Goal: Find specific page/section

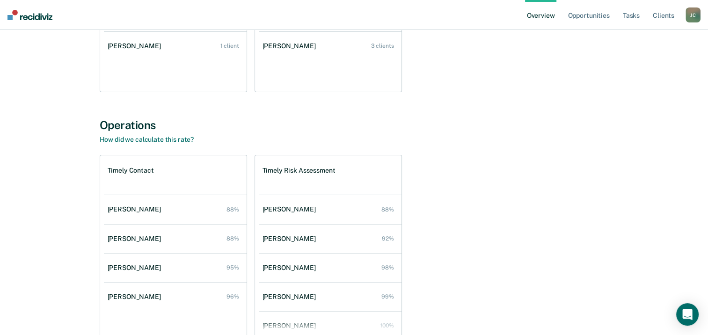
scroll to position [187, 0]
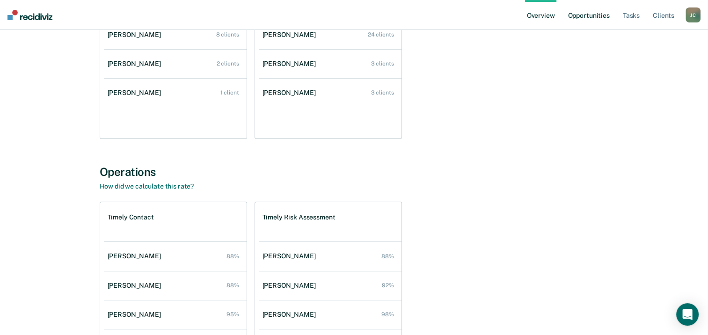
click at [591, 20] on link "Opportunities" at bounding box center [588, 15] width 45 height 30
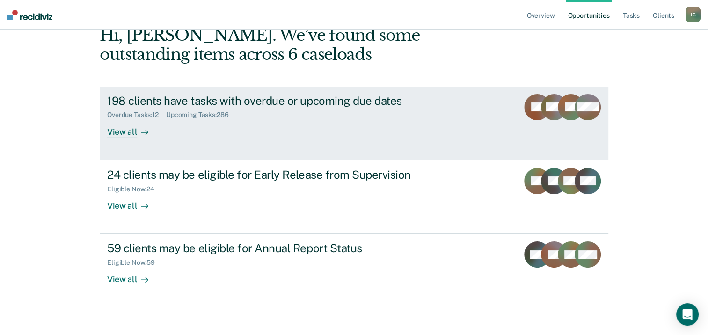
scroll to position [62, 0]
